Goal: Task Accomplishment & Management: Use online tool/utility

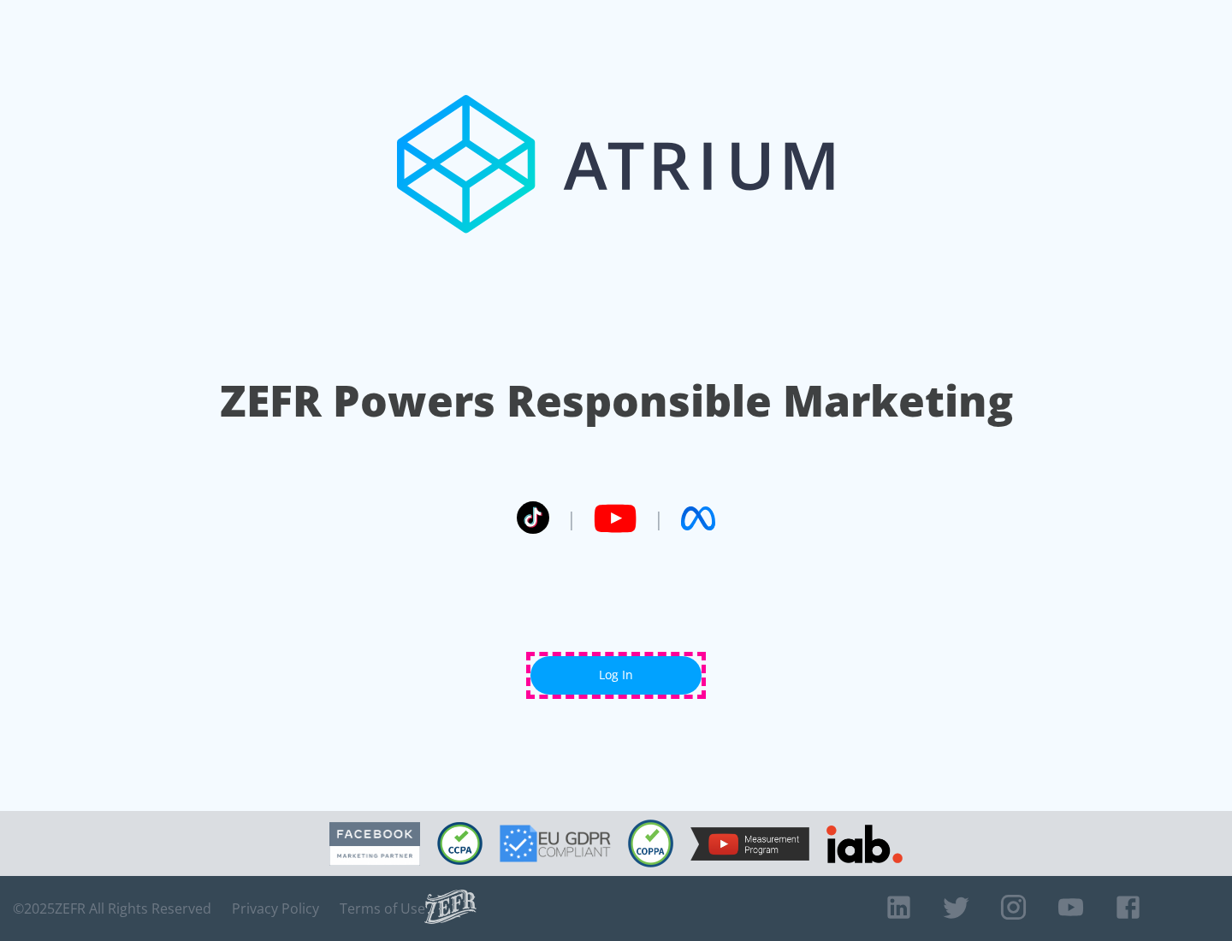
click at [616, 675] on link "Log In" at bounding box center [615, 675] width 171 height 38
